Goal: Task Accomplishment & Management: Use online tool/utility

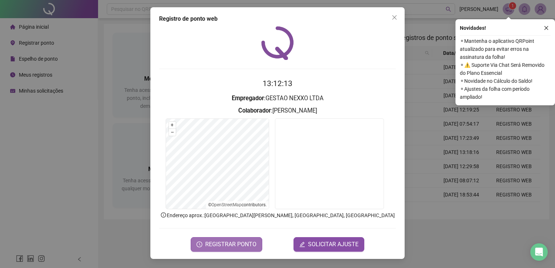
click at [240, 242] on span "REGISTRAR PONTO" at bounding box center [230, 244] width 51 height 9
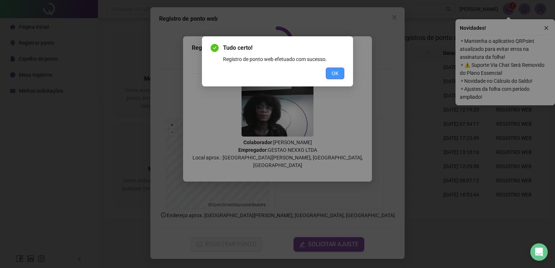
click at [330, 74] on button "OK" at bounding box center [335, 74] width 19 height 12
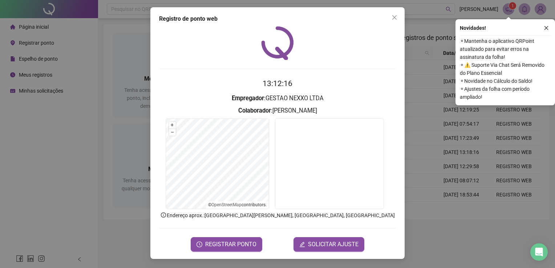
drag, startPoint x: 397, startPoint y: 18, endPoint x: 391, endPoint y: 40, distance: 22.2
click at [397, 18] on icon "close" at bounding box center [395, 18] width 6 height 6
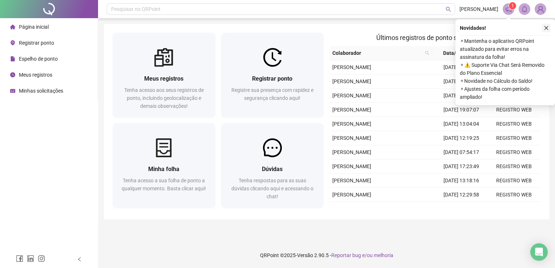
click at [548, 29] on icon "close" at bounding box center [547, 28] width 4 height 4
